Goal: Navigation & Orientation: Find specific page/section

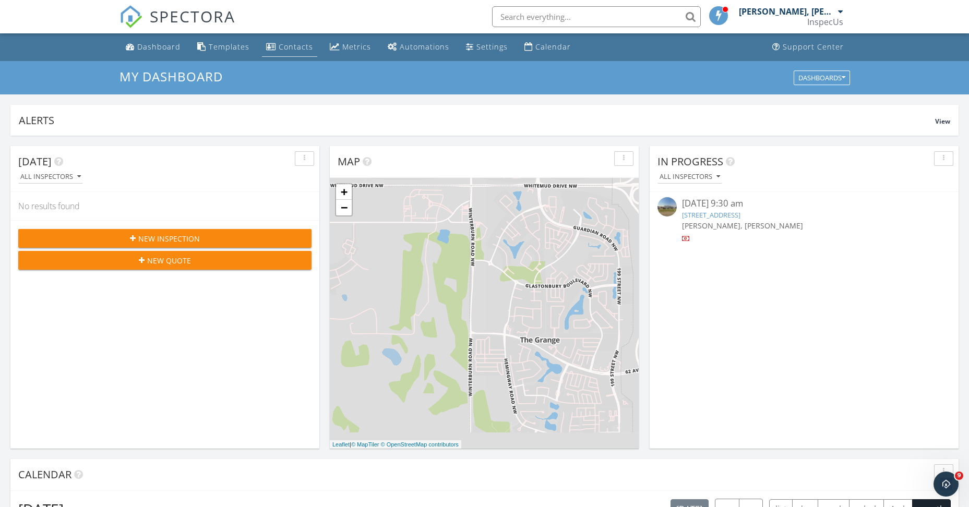
click at [283, 44] on div "Contacts" at bounding box center [296, 47] width 34 height 10
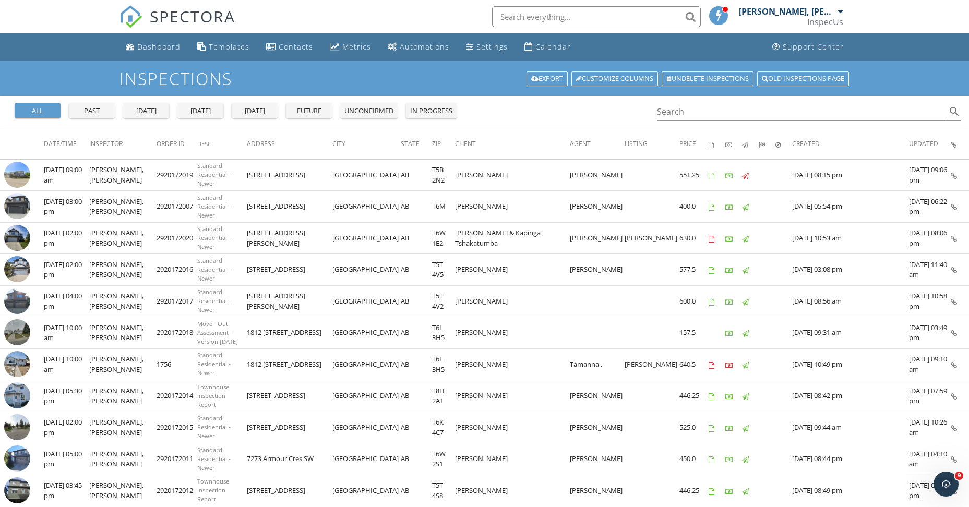
click at [843, 11] on div at bounding box center [840, 11] width 5 height 8
click at [828, 15] on div "[PERSON_NAME], [PERSON_NAME]" at bounding box center [787, 11] width 97 height 10
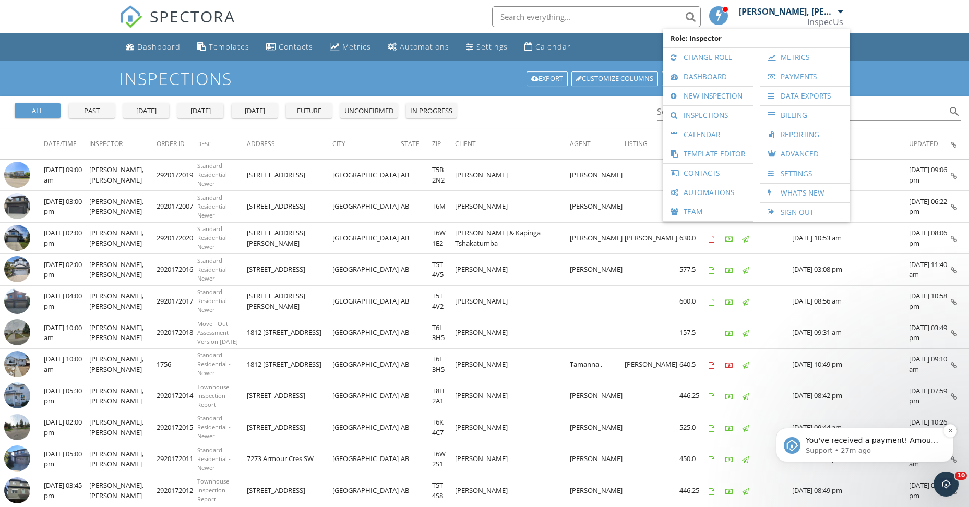
click at [878, 438] on span "You've received a payment! Amount CAD$577.50 Fee CAD$16.18 Net CAD$561.32 Trans…" at bounding box center [873, 497] width 134 height 123
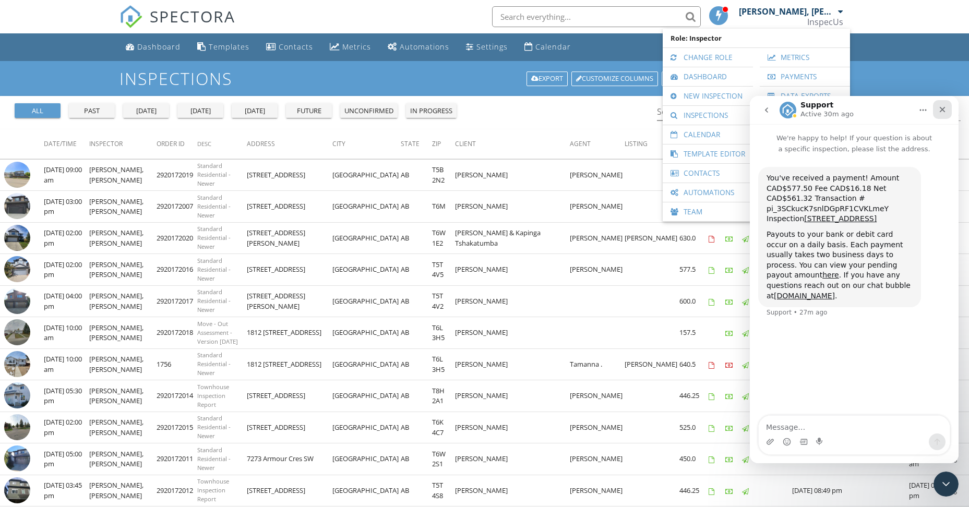
click at [943, 111] on icon "Close" at bounding box center [943, 109] width 8 height 8
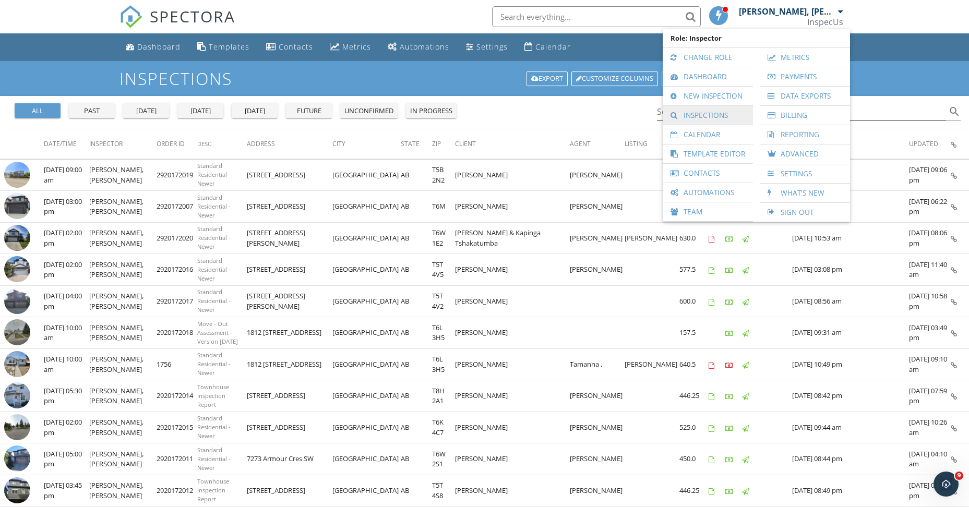
click at [702, 117] on link "Inspections" at bounding box center [708, 115] width 80 height 19
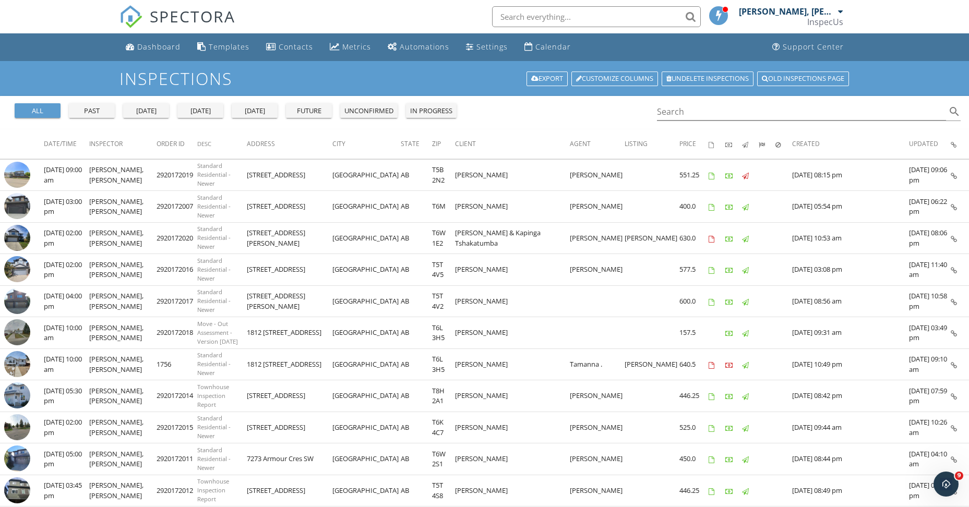
click at [826, 26] on div "InspecUs" at bounding box center [826, 22] width 36 height 10
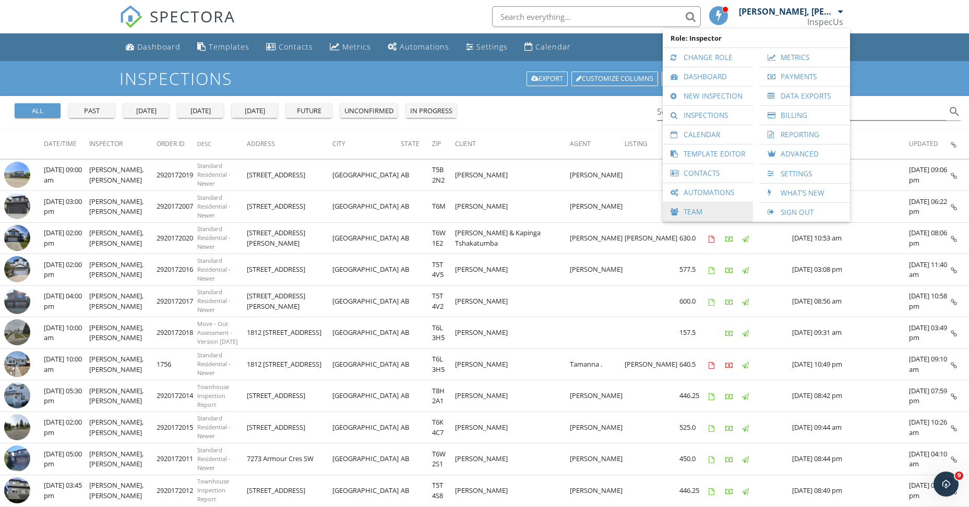
click at [699, 214] on link "Team" at bounding box center [708, 212] width 80 height 19
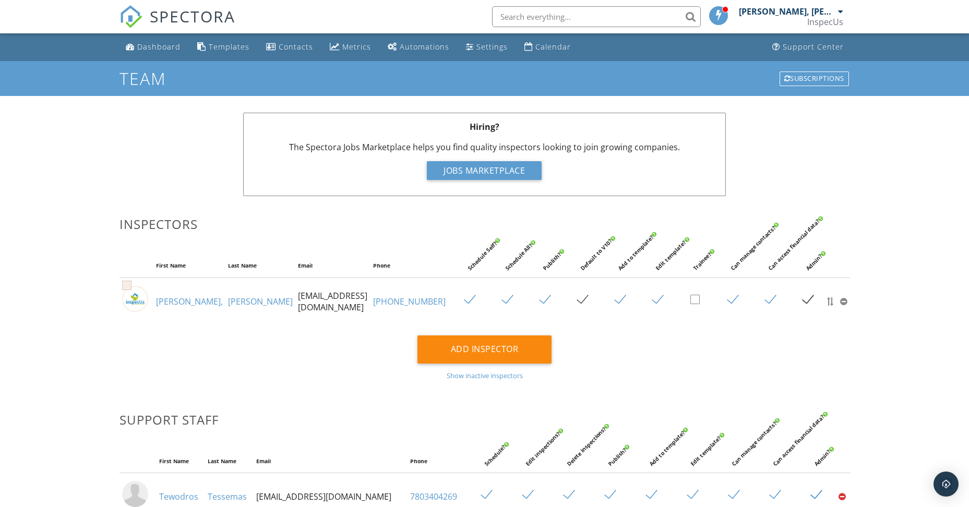
click at [832, 14] on div "[PERSON_NAME], [PERSON_NAME]" at bounding box center [787, 11] width 97 height 10
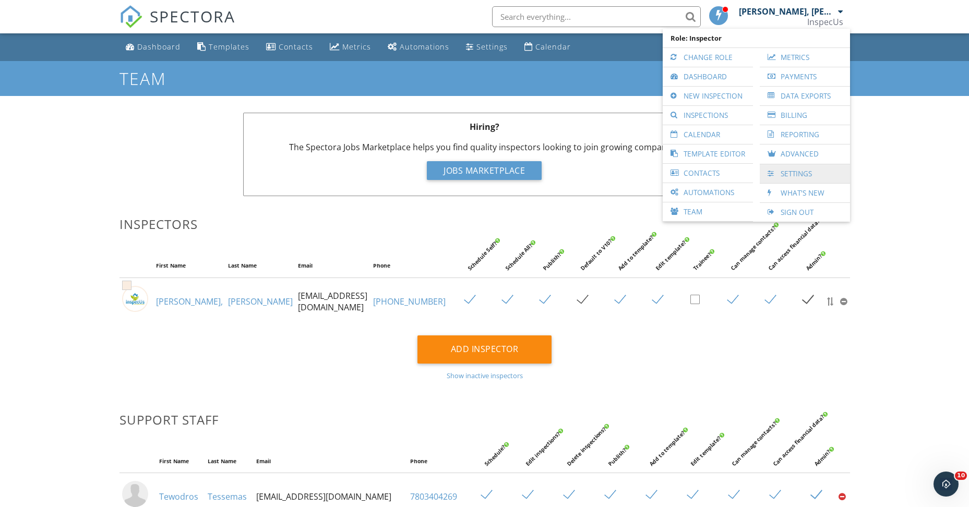
click at [789, 174] on link "Settings" at bounding box center [805, 173] width 80 height 19
click at [0, 0] on div at bounding box center [0, 0] width 0 height 0
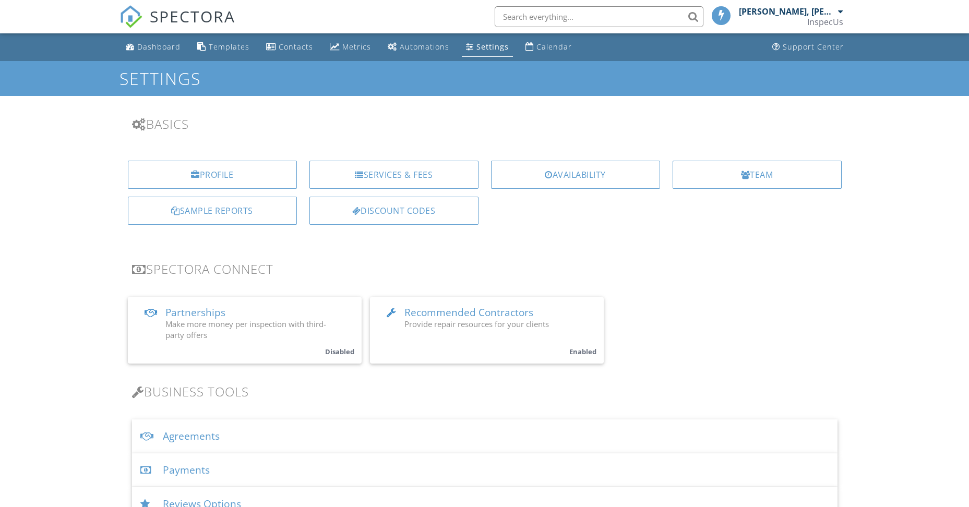
click at [212, 172] on div "Profile" at bounding box center [212, 175] width 169 height 28
click at [217, 213] on div "Sample Reports" at bounding box center [212, 211] width 169 height 28
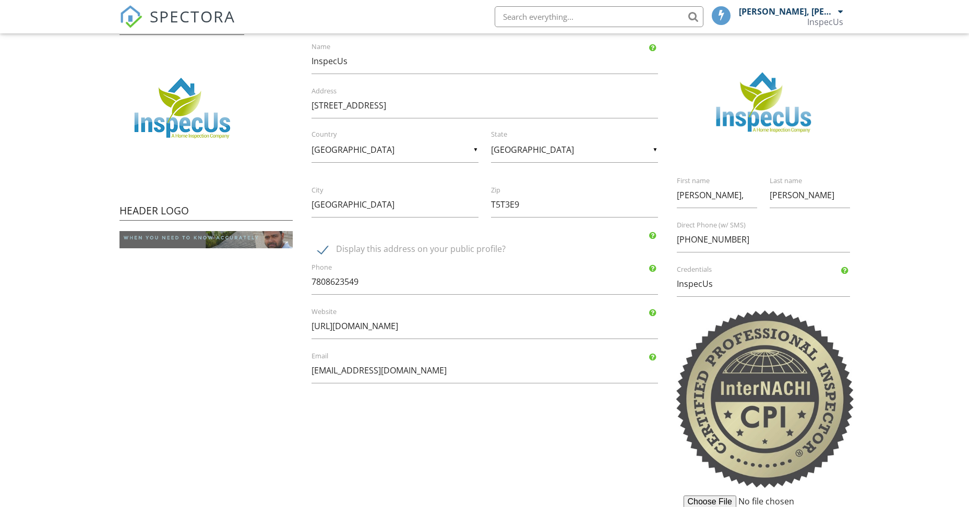
scroll to position [566, 0]
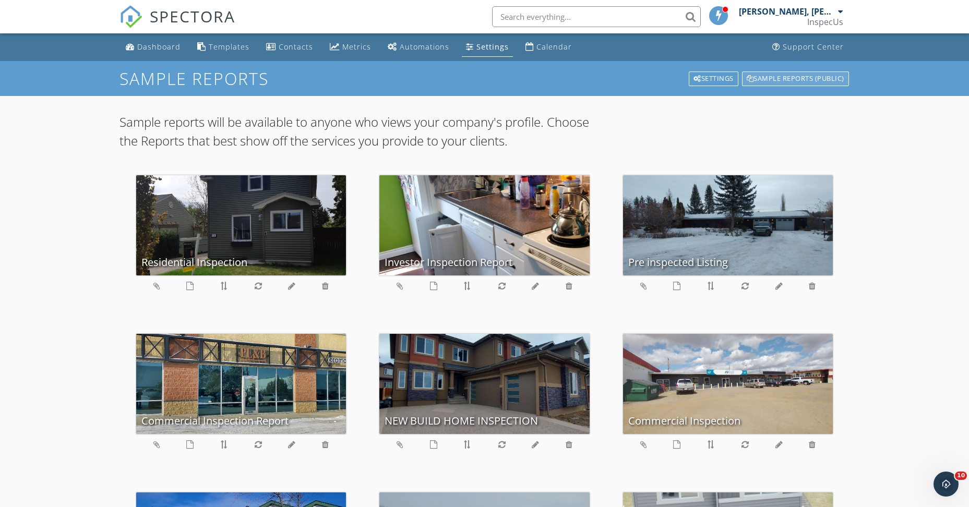
click at [788, 81] on div "Sample Reports (public)" at bounding box center [795, 79] width 107 height 15
